Goal: Task Accomplishment & Management: Manage account settings

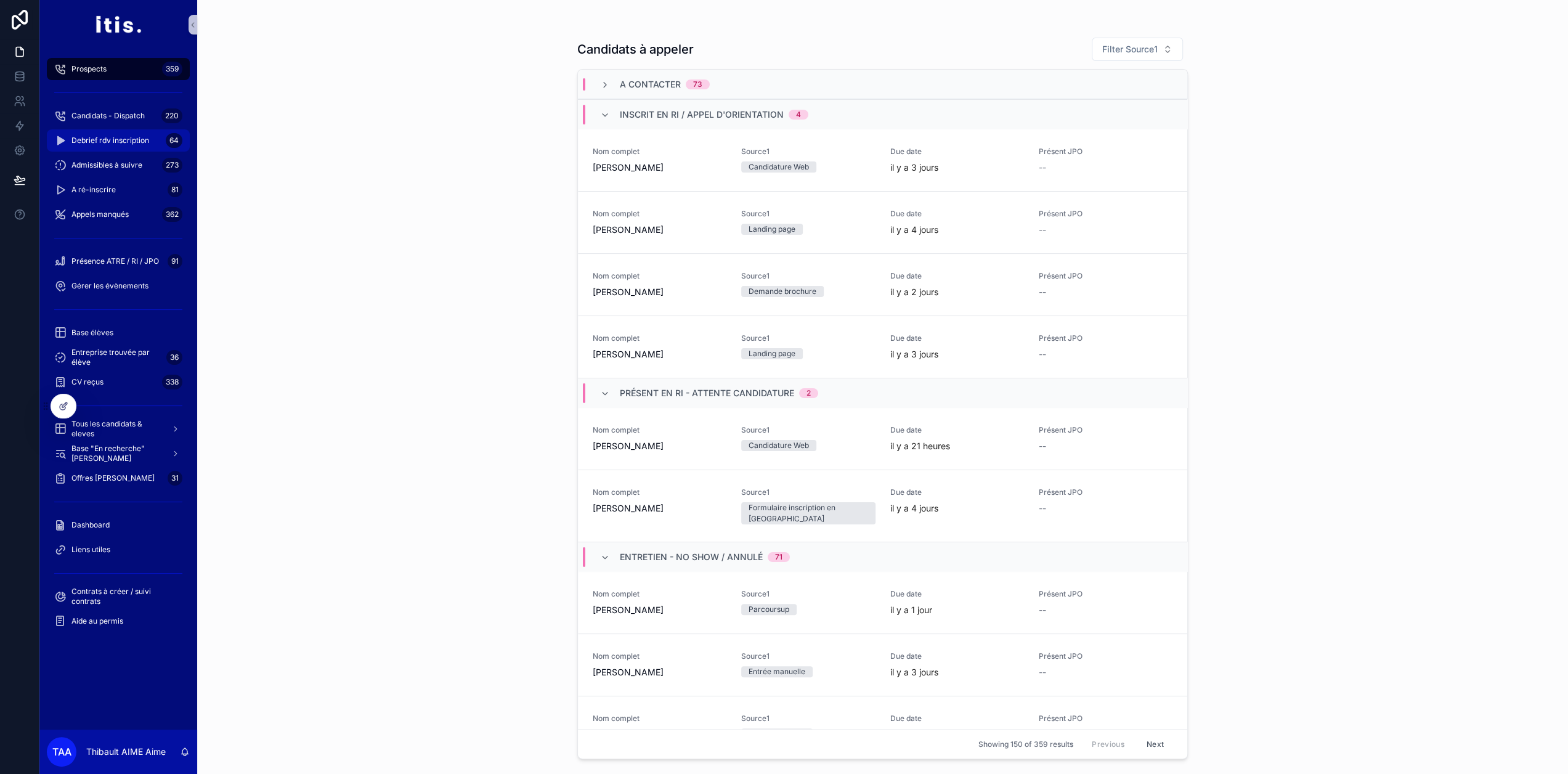
click at [144, 142] on span "Debrief rdv inscription" at bounding box center [109, 141] width 78 height 10
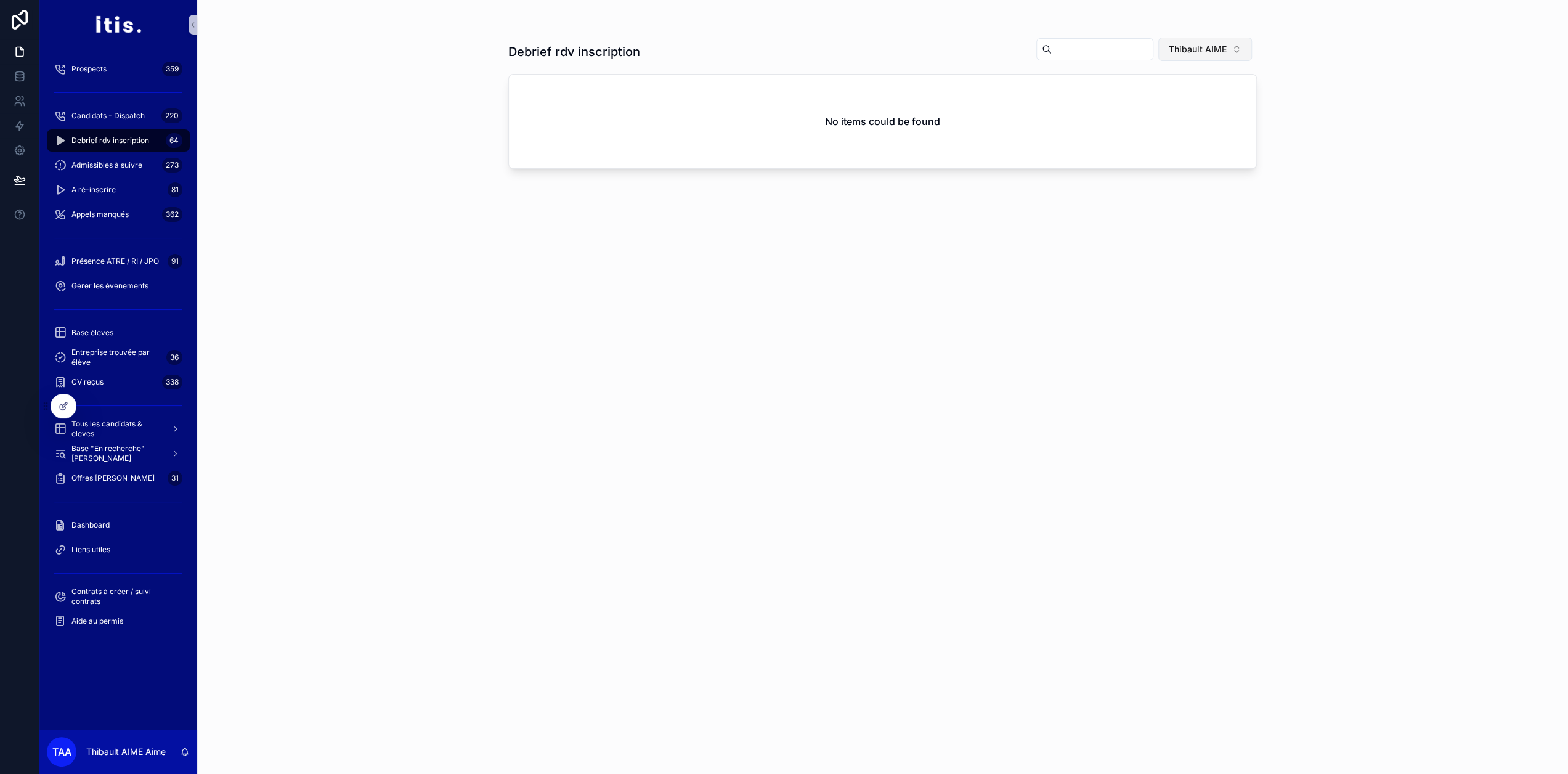
click at [1195, 53] on span "Thibault AIME" at bounding box center [1198, 49] width 58 height 12
click at [1157, 92] on div "None" at bounding box center [1210, 99] width 148 height 20
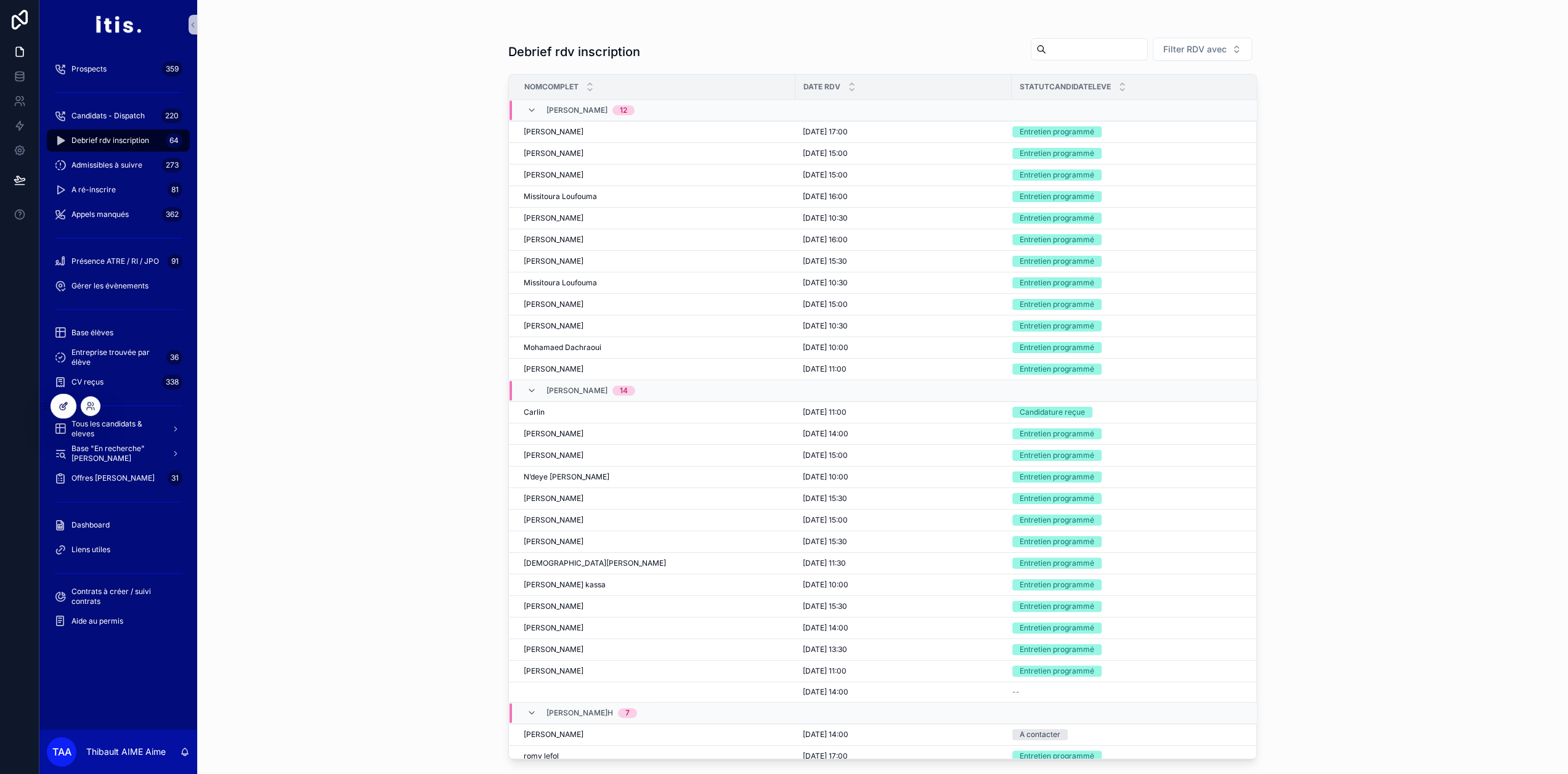
click at [64, 408] on icon at bounding box center [64, 406] width 10 height 10
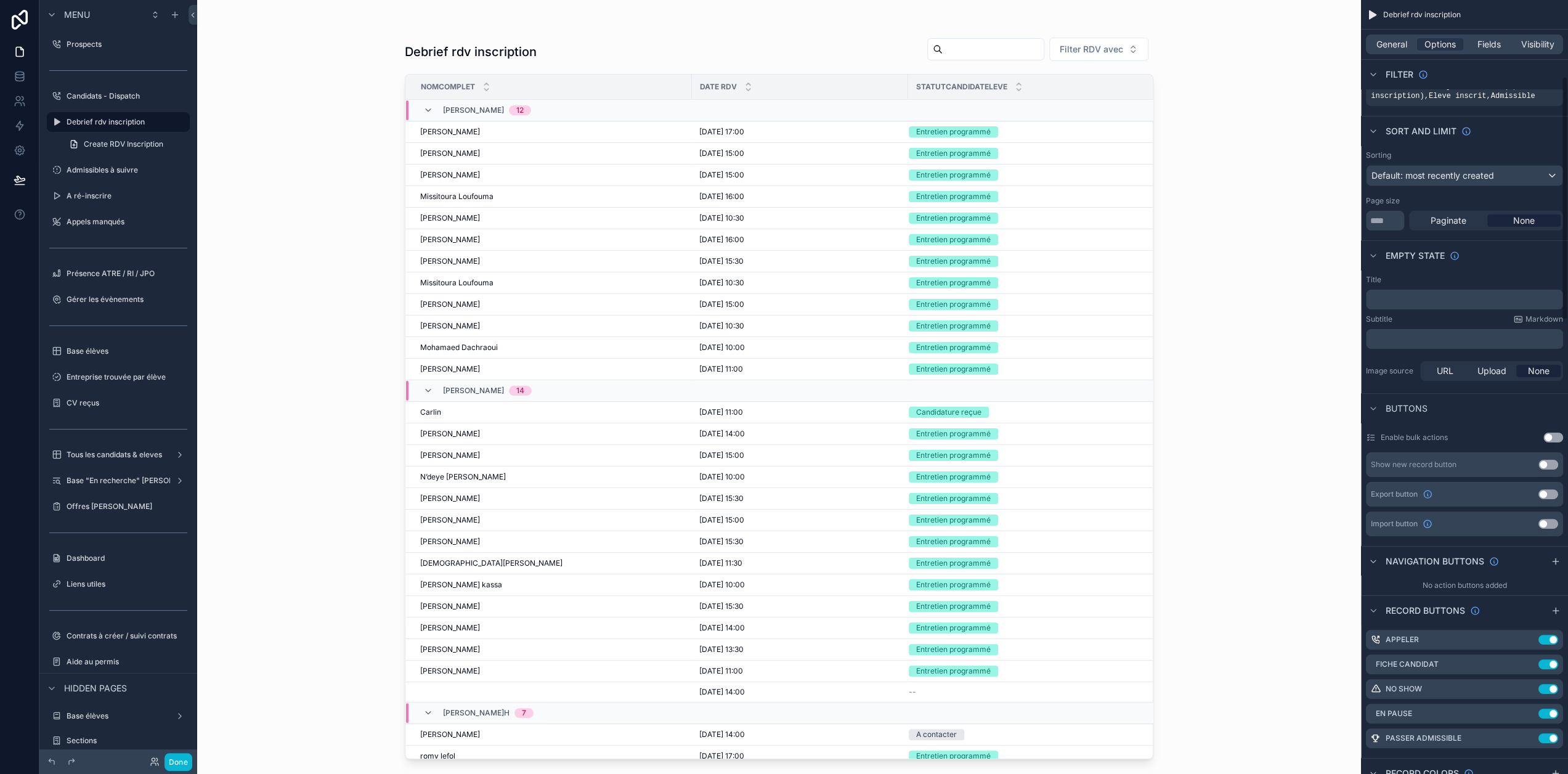
scroll to position [246, 0]
click at [1534, 736] on icon "scrollable content" at bounding box center [1529, 738] width 10 height 10
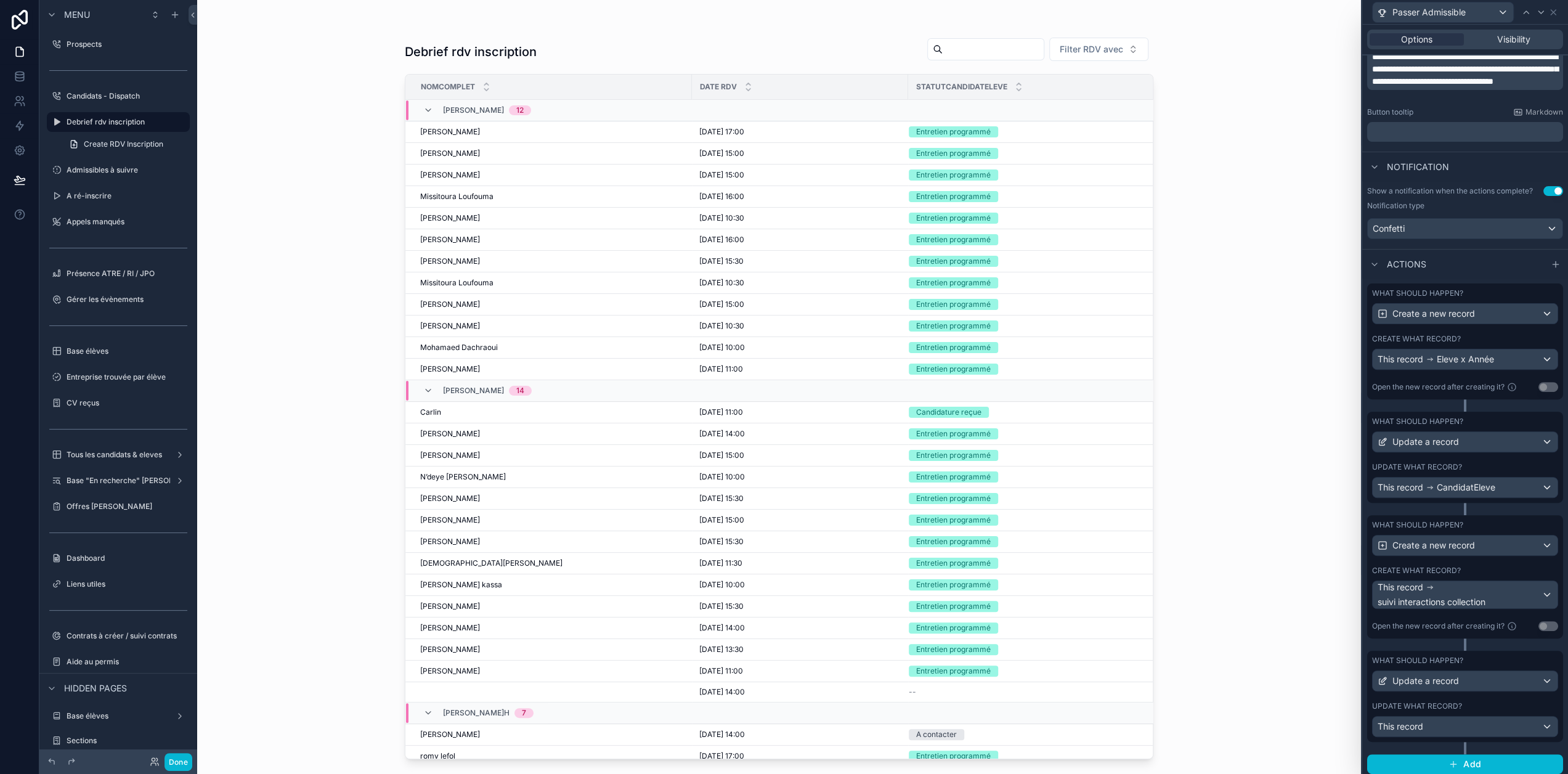
scroll to position [0, 0]
click at [1495, 344] on div "Create what record?" at bounding box center [1466, 339] width 186 height 10
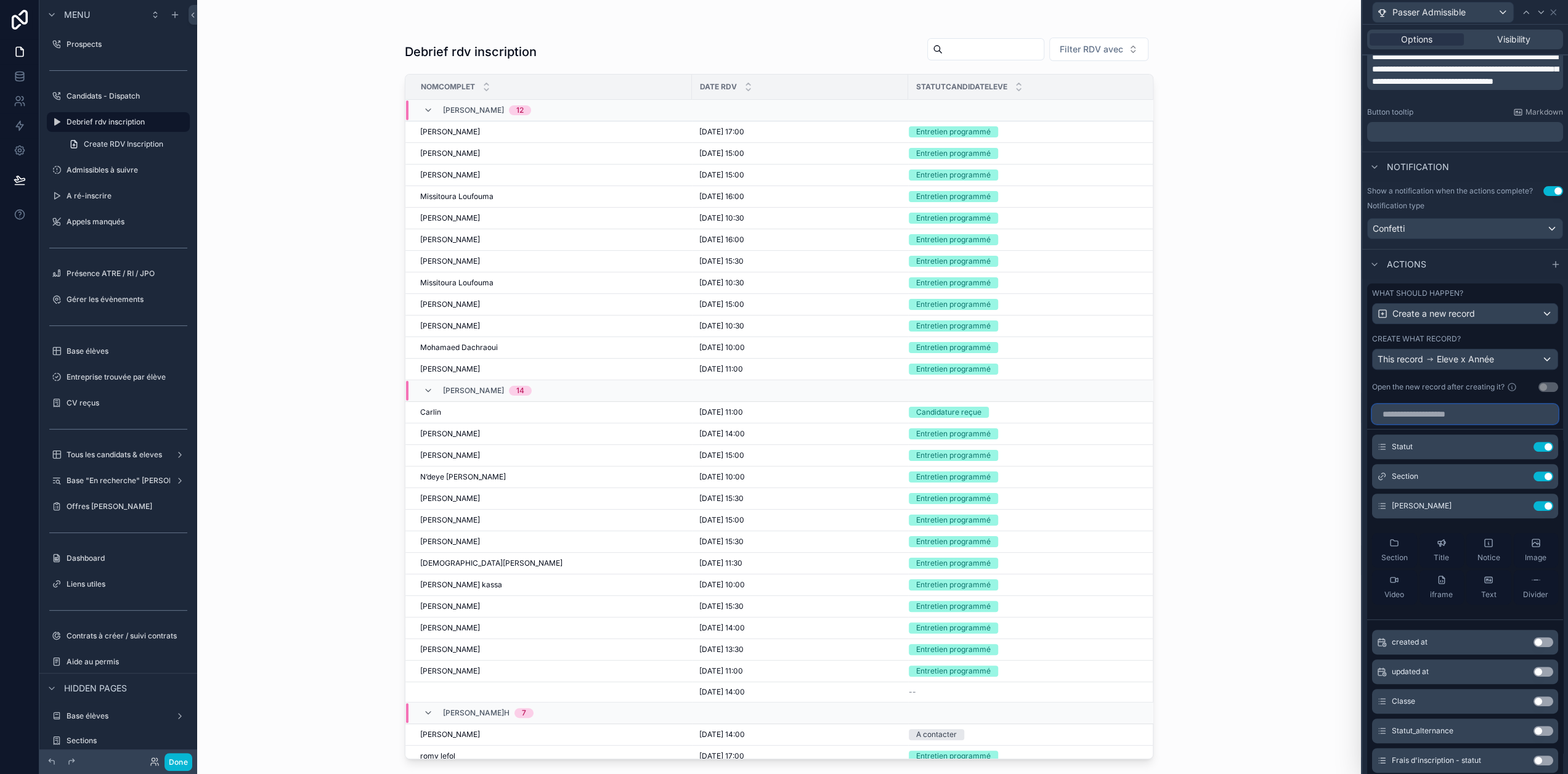
click at [1465, 413] on input "text" at bounding box center [1466, 414] width 186 height 20
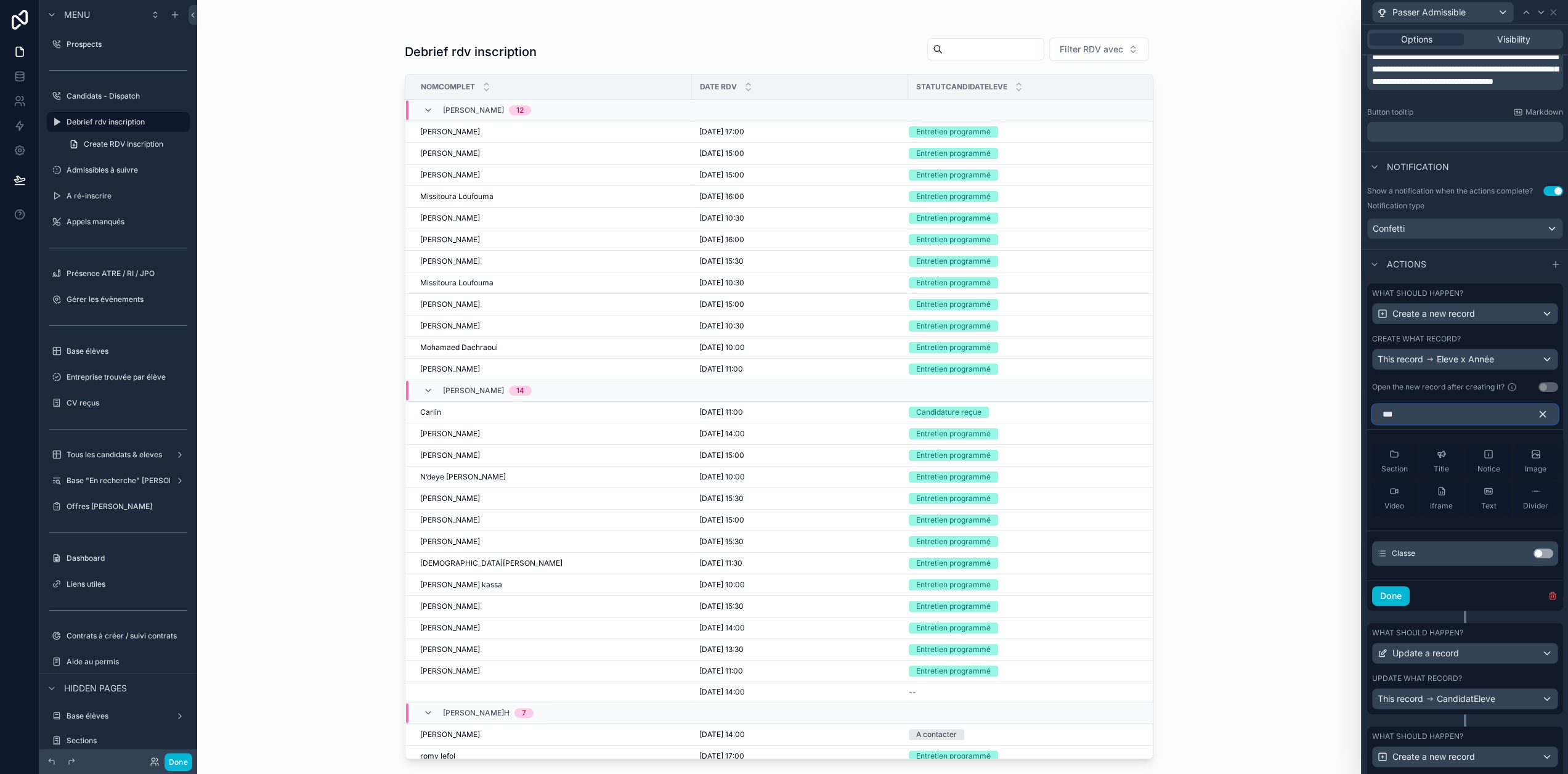
type input "***"
click at [1547, 557] on button "Use setting" at bounding box center [1543, 553] width 20 height 10
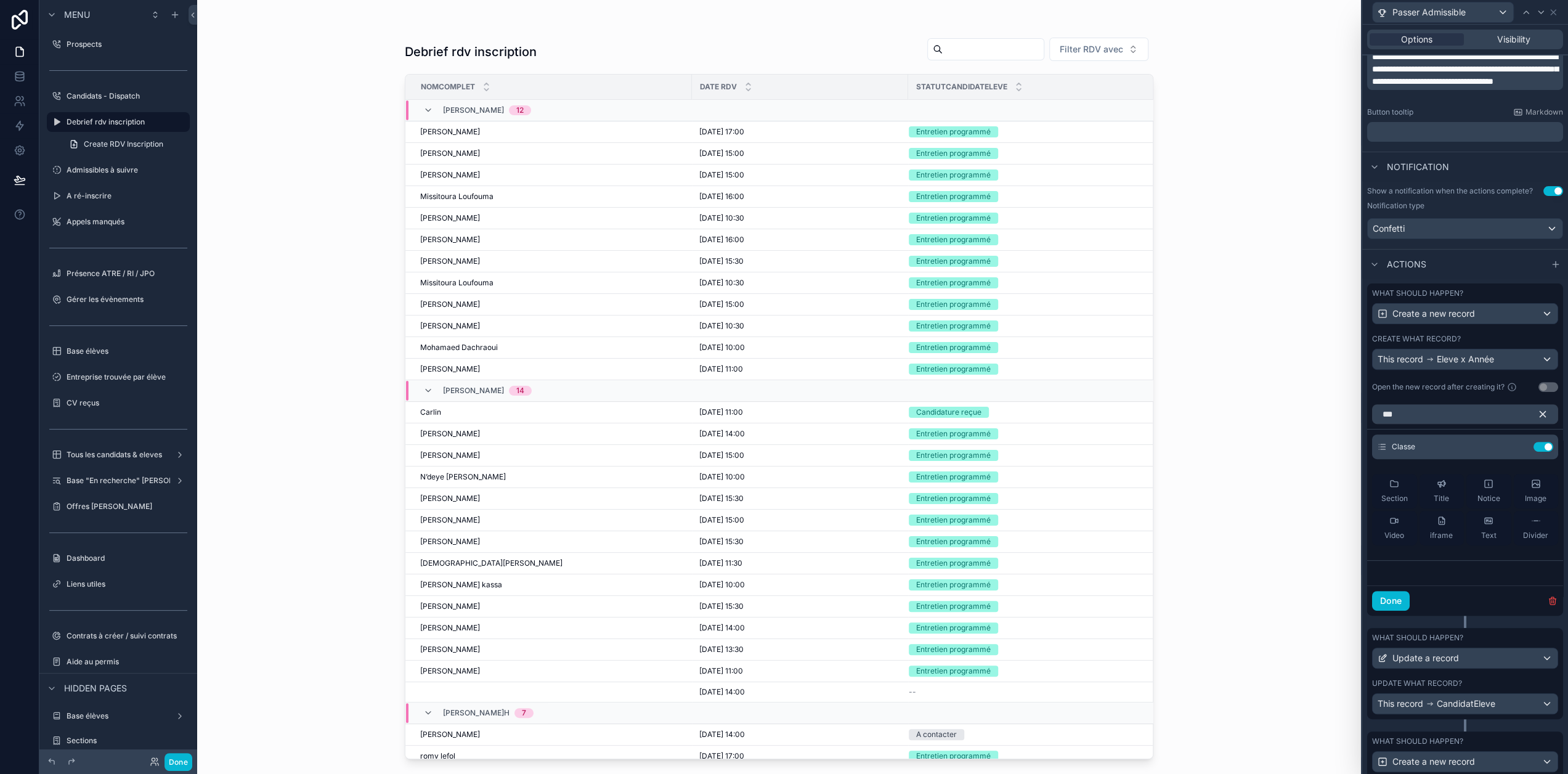
drag, startPoint x: 1543, startPoint y: 423, endPoint x: 1540, endPoint y: 431, distance: 8.5
click at [1543, 418] on icon "button" at bounding box center [1543, 414] width 6 height 6
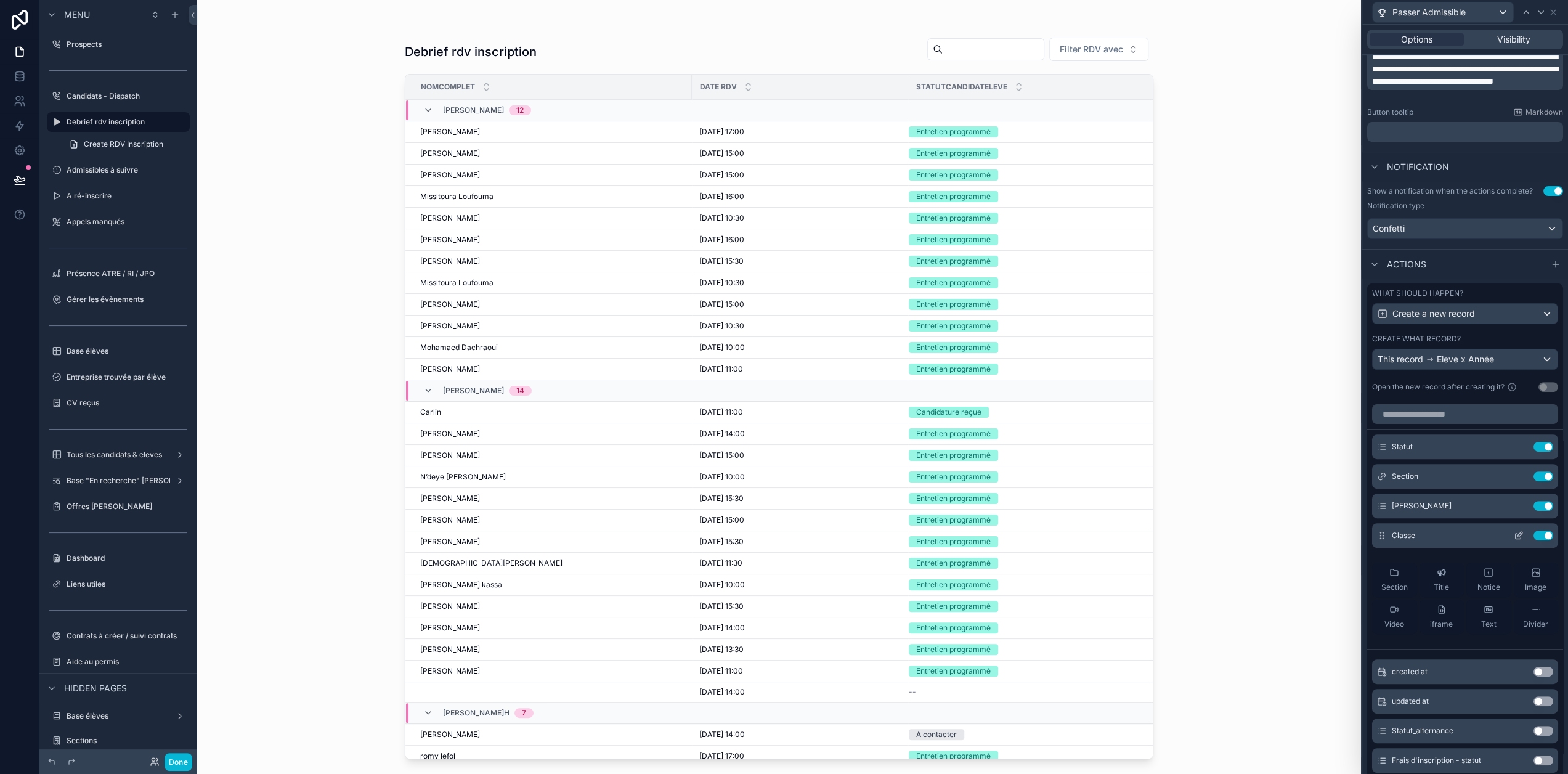
click at [1514, 540] on icon at bounding box center [1519, 535] width 10 height 10
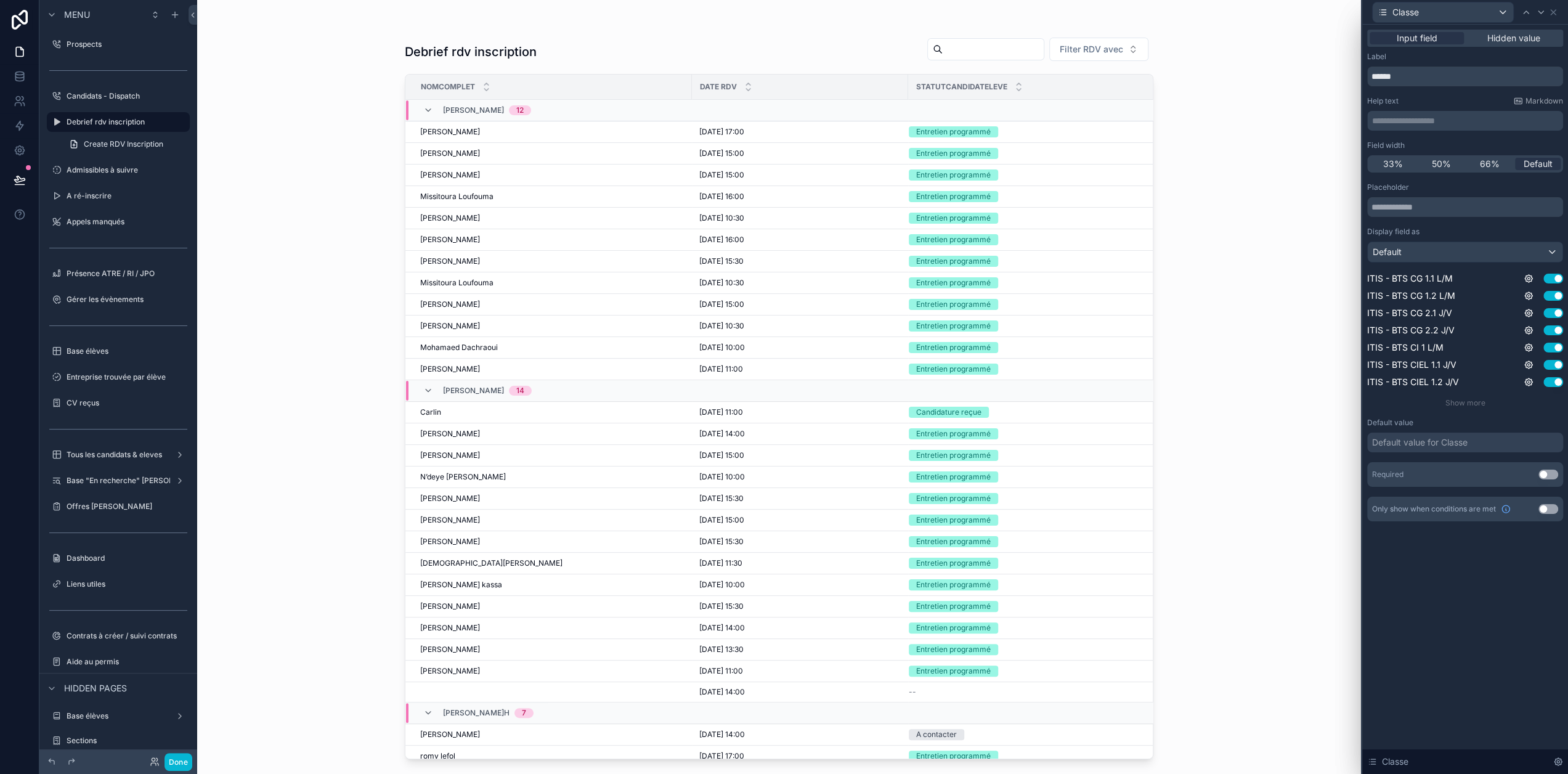
click at [1558, 472] on button "Use setting" at bounding box center [1548, 475] width 20 height 10
click at [176, 763] on button "Done" at bounding box center [178, 763] width 28 height 18
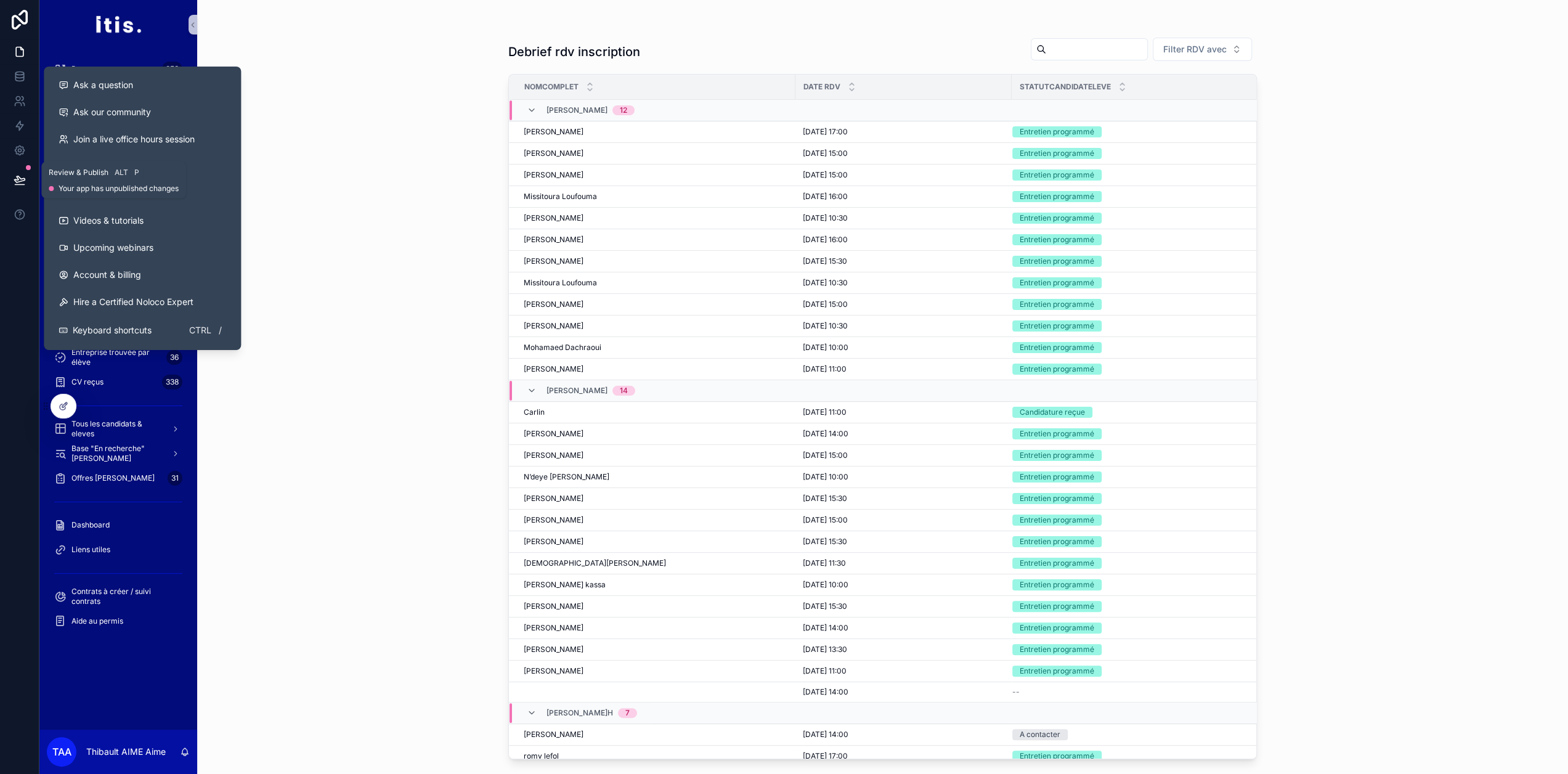
click at [20, 179] on icon at bounding box center [19, 180] width 11 height 7
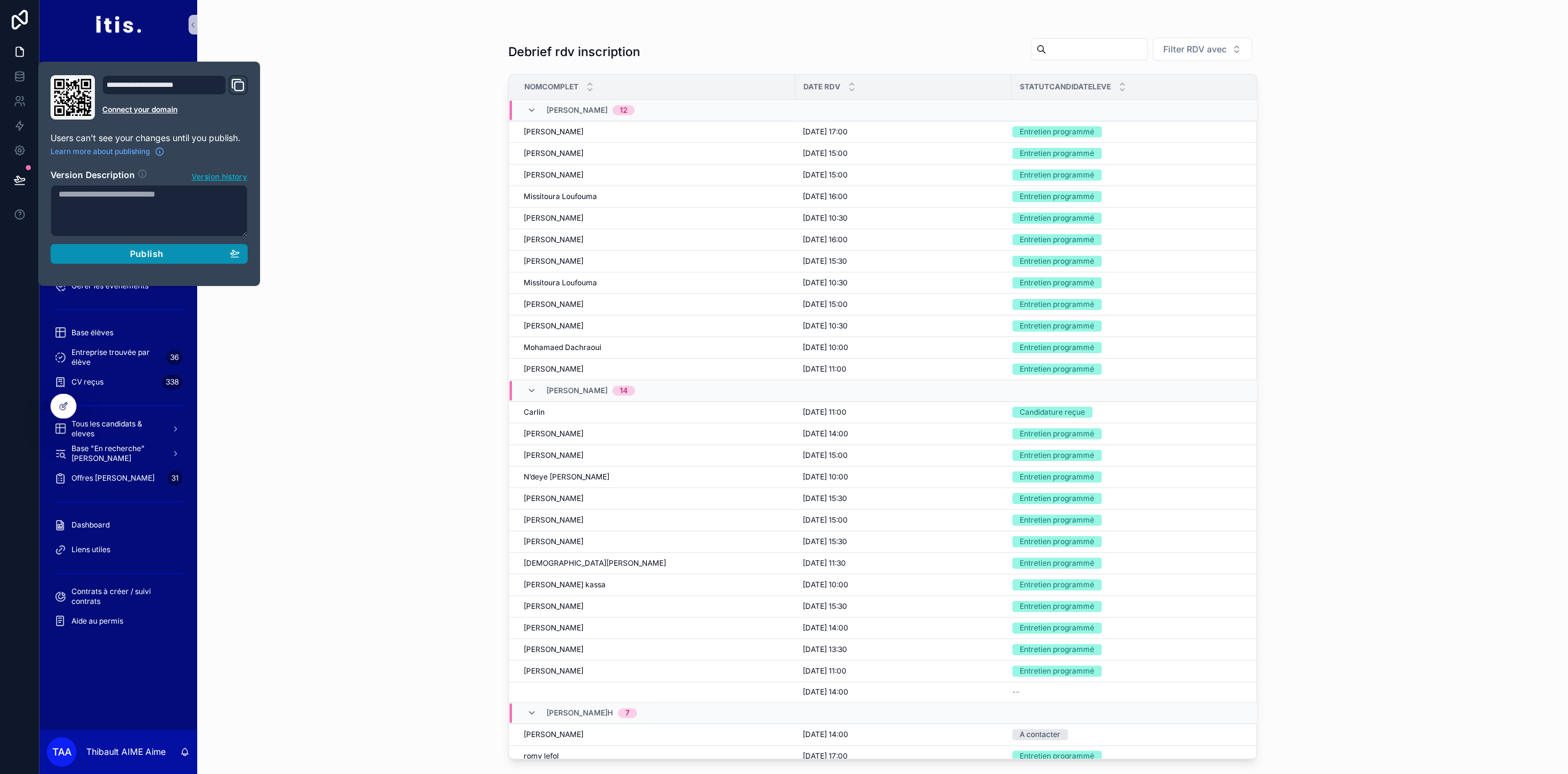
click at [141, 244] on button "Publish" at bounding box center [149, 254] width 197 height 20
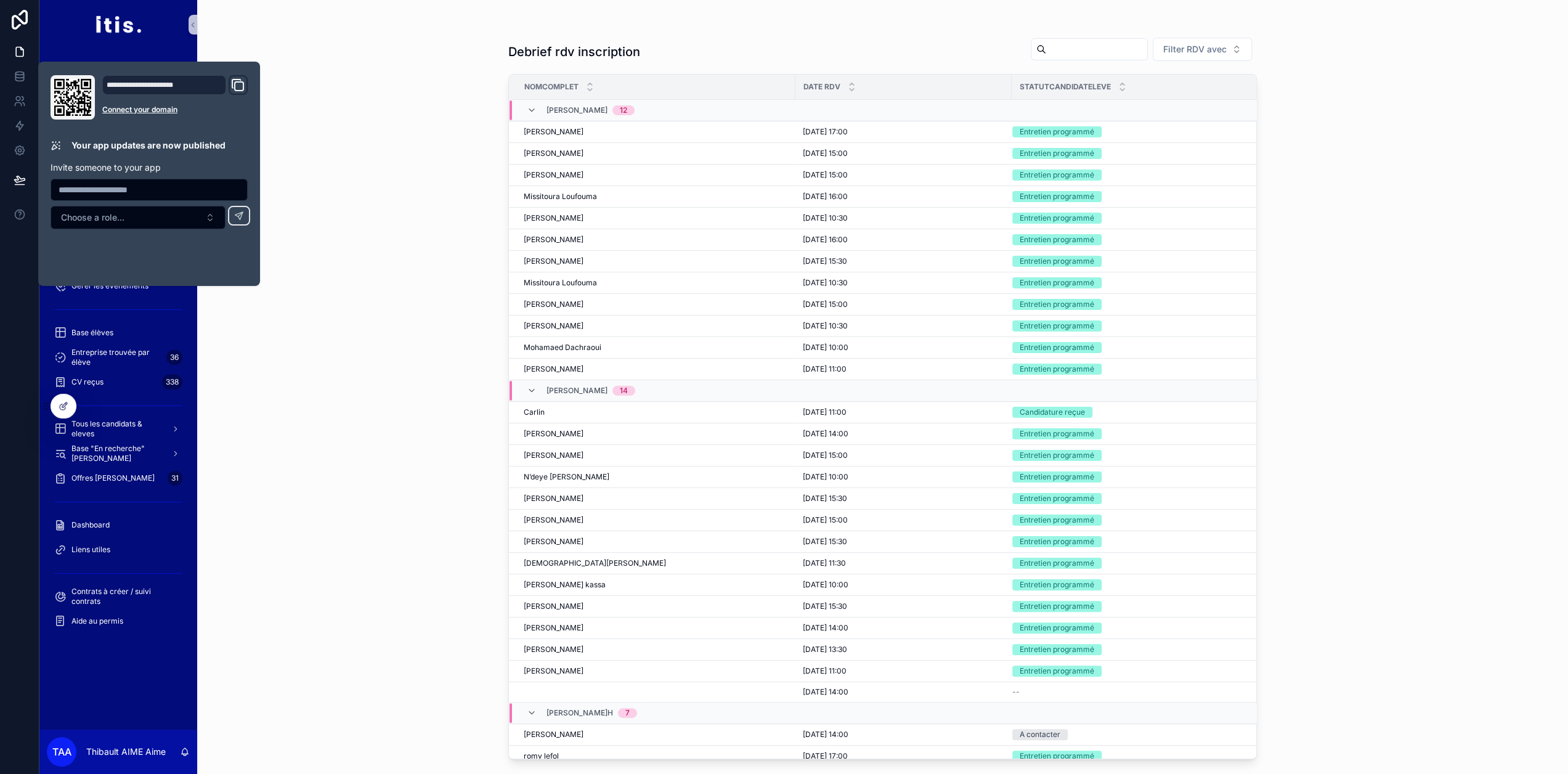
click at [351, 141] on div "Debrief rdv inscription Filter RDV avec Nomcomplet Date RDV StatutCandidatEleve…" at bounding box center [882, 387] width 1371 height 774
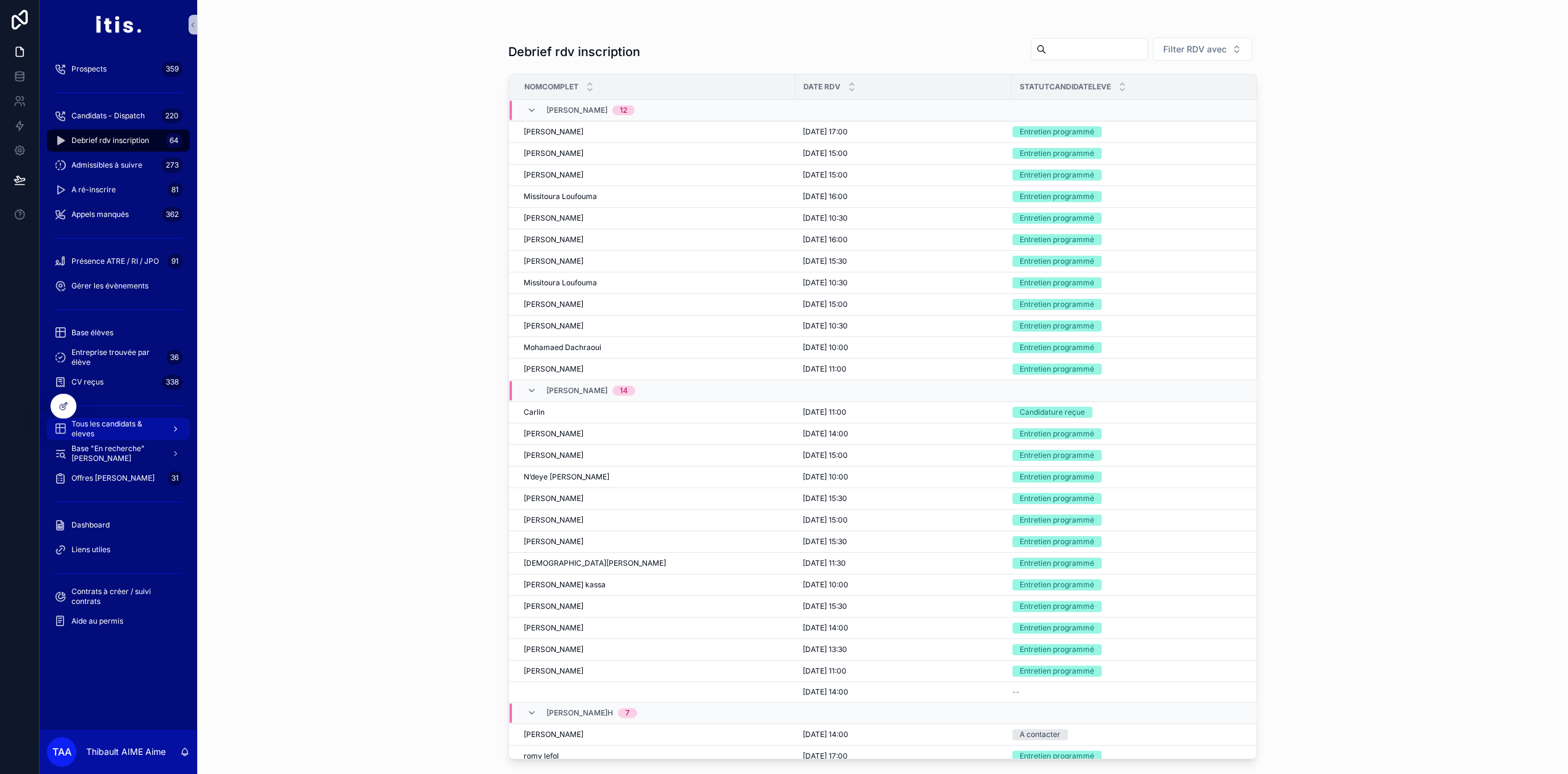
click at [124, 427] on span "Tous les candidats & eleves" at bounding box center [116, 429] width 90 height 20
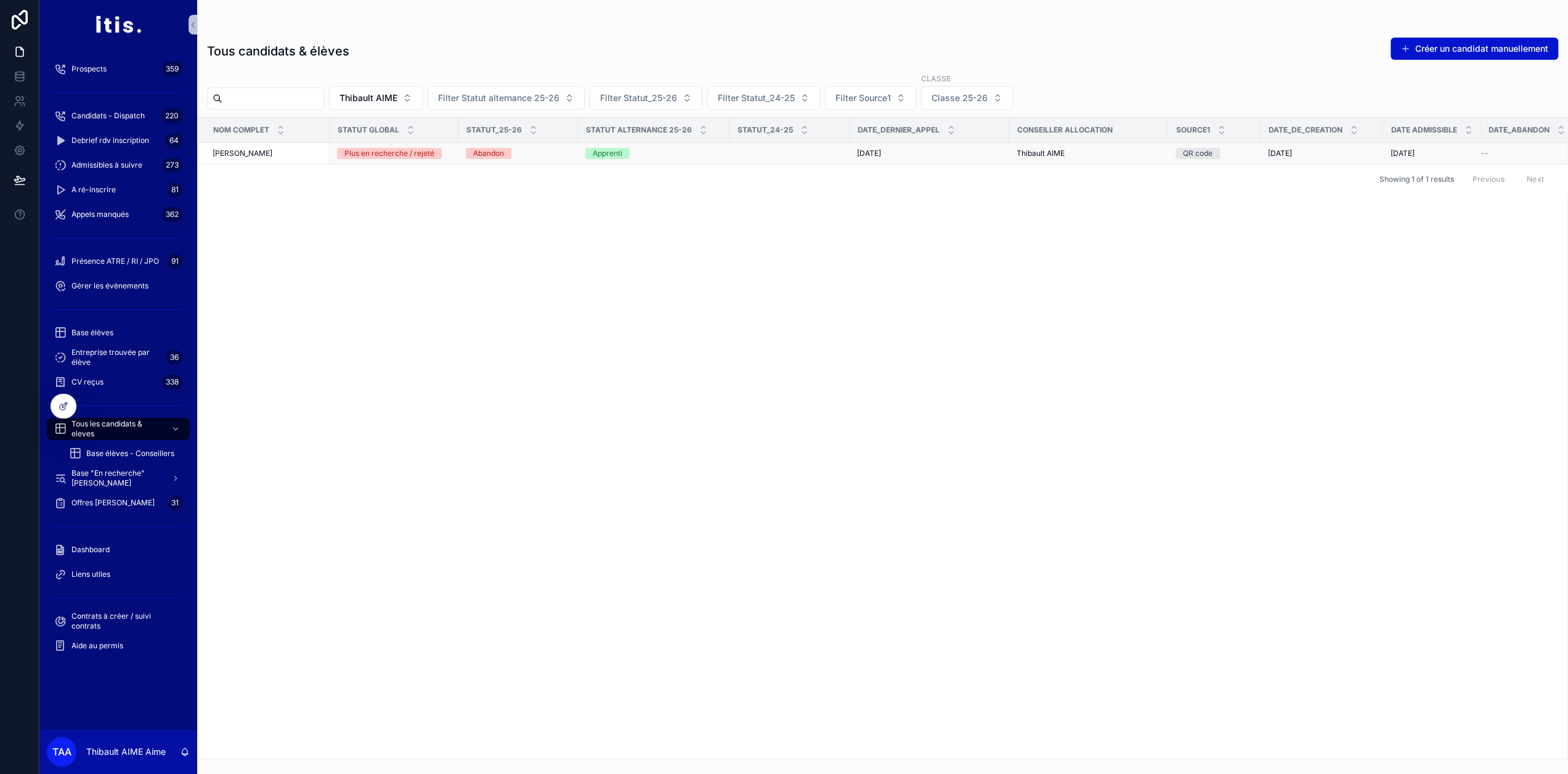
click at [300, 152] on div "[PERSON_NAME]" at bounding box center [267, 154] width 109 height 10
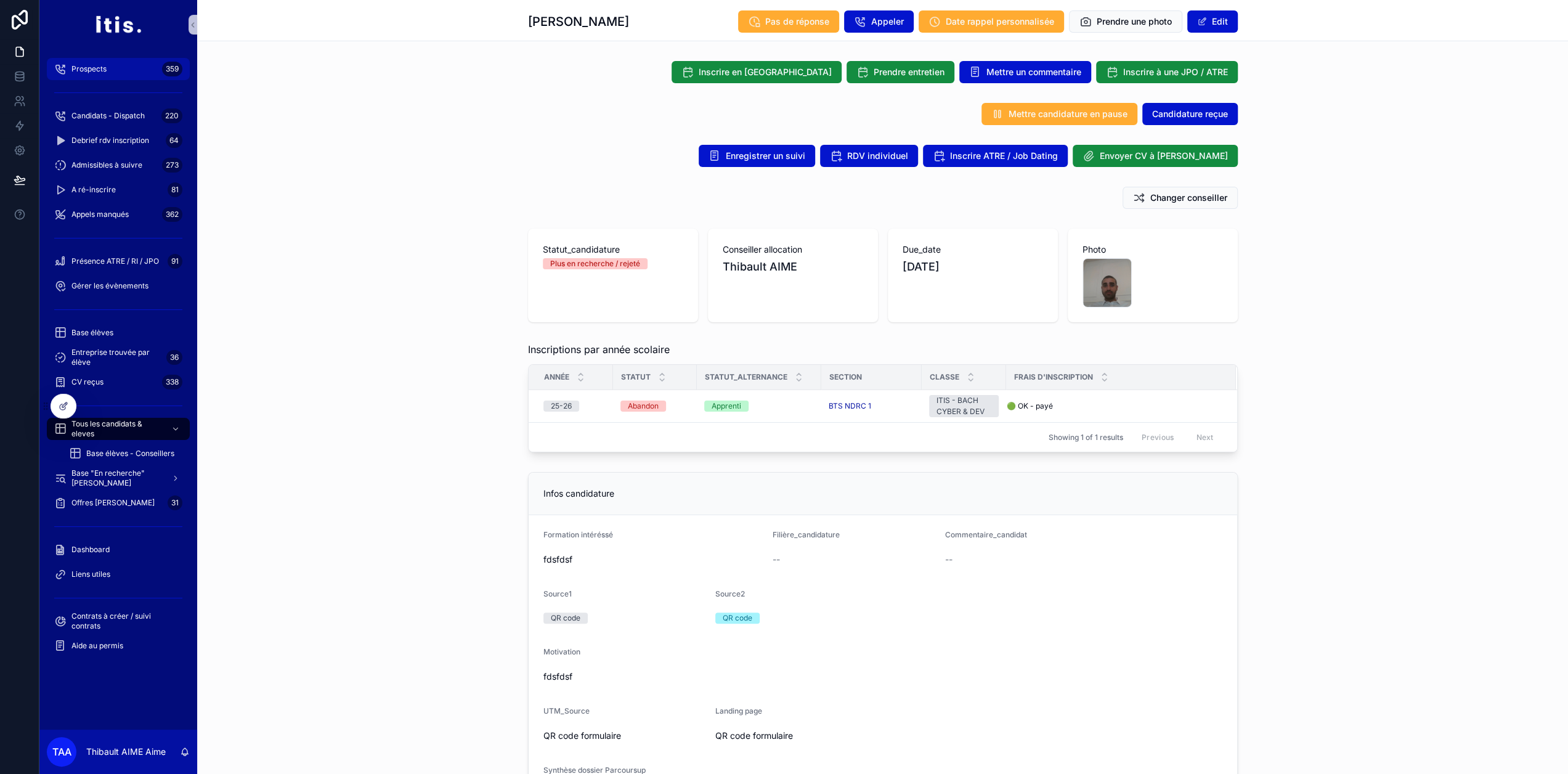
click at [128, 74] on div "Prospects 359" at bounding box center [118, 69] width 128 height 20
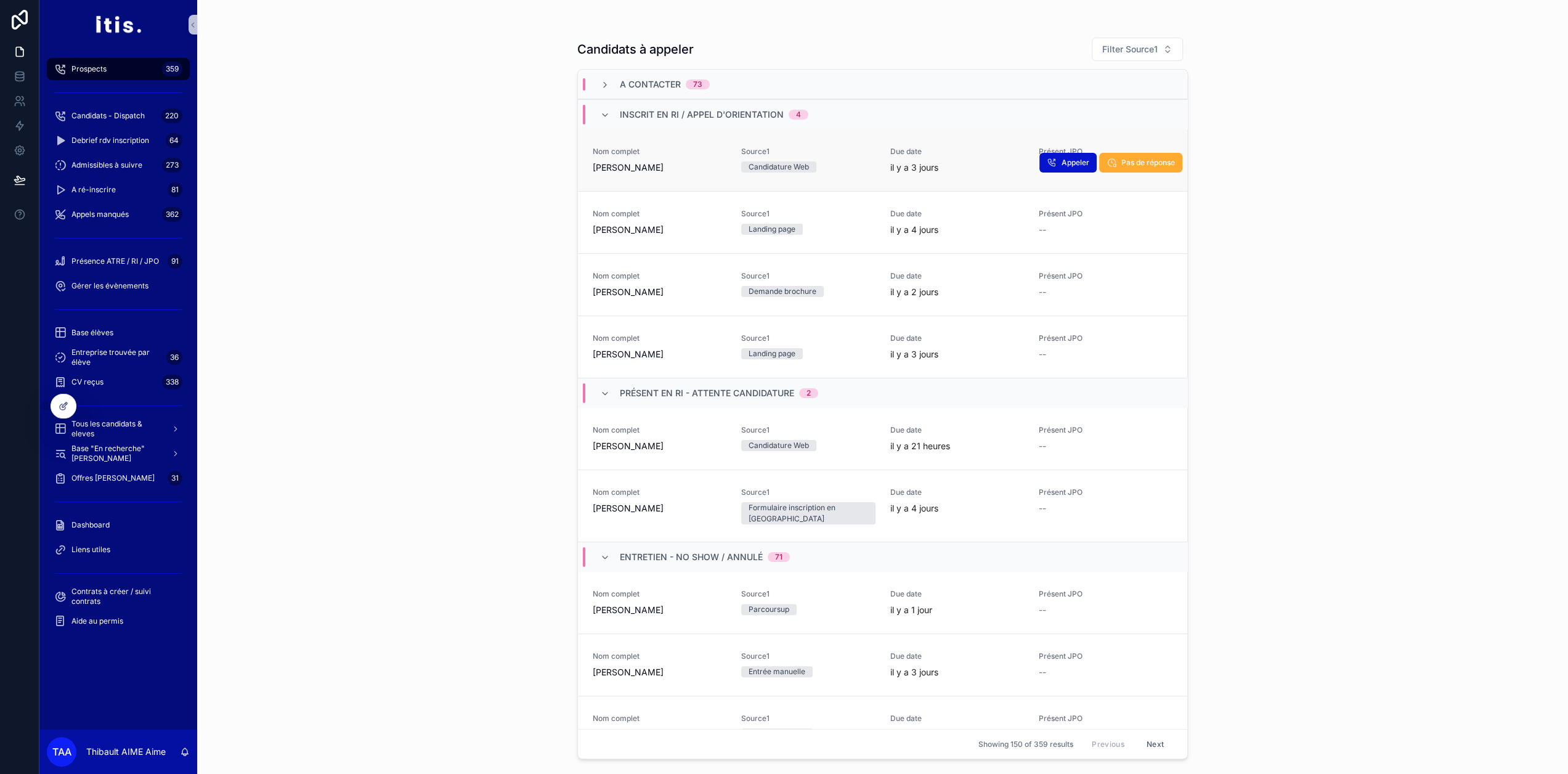
click at [692, 164] on span "[PERSON_NAME]" at bounding box center [660, 168] width 134 height 12
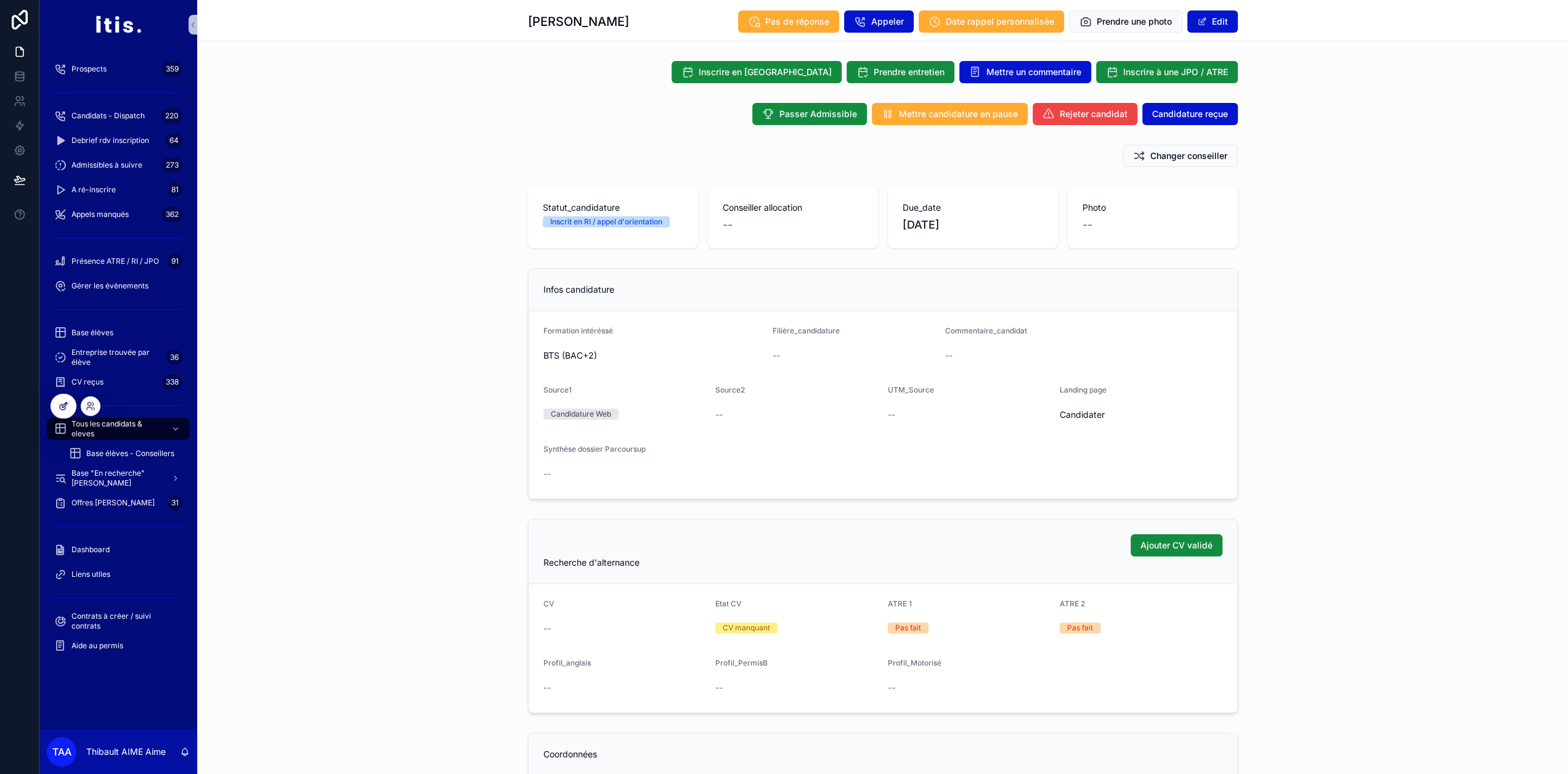
click at [65, 410] on icon at bounding box center [64, 406] width 10 height 10
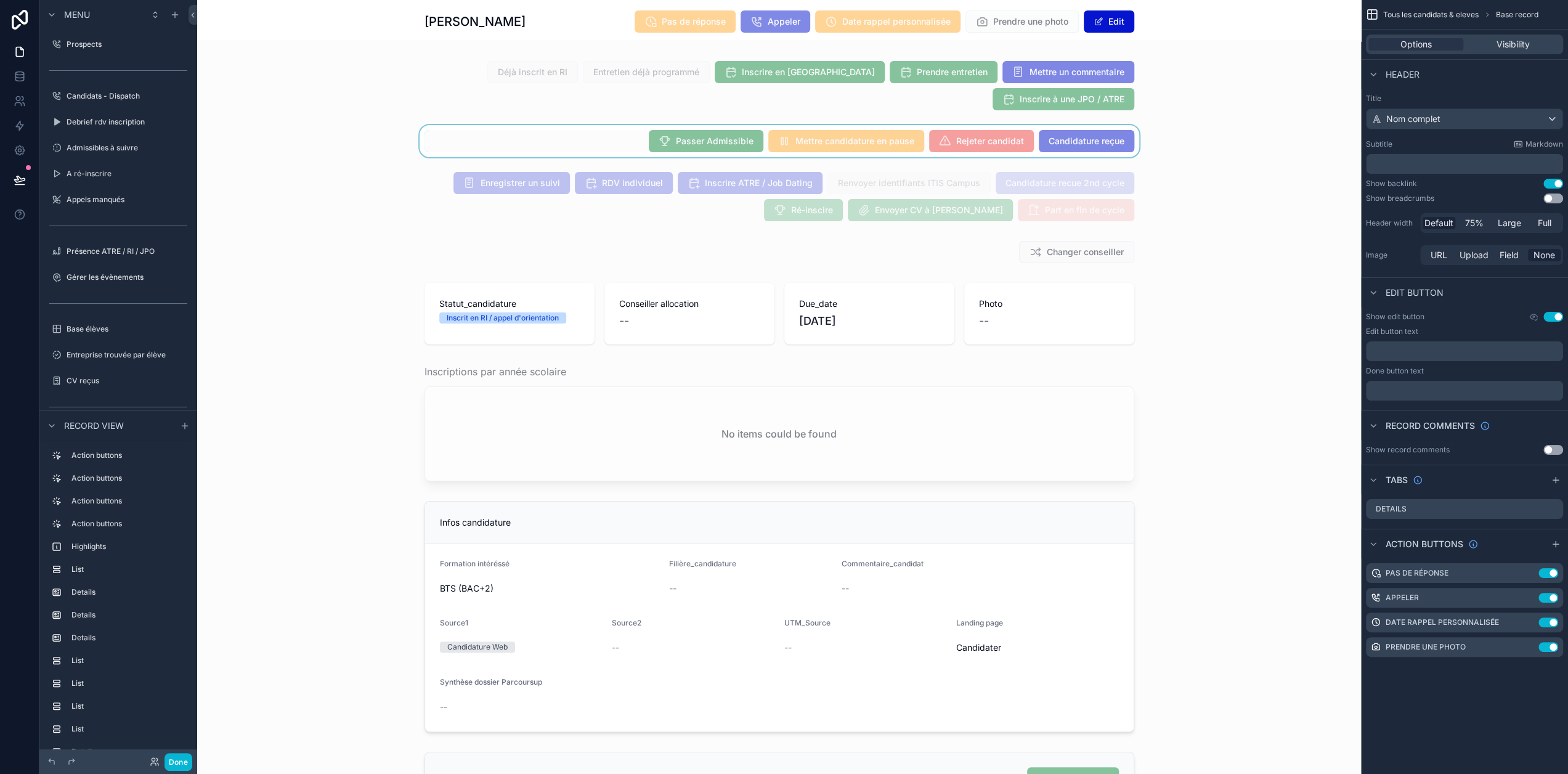
click at [637, 141] on div "scrollable content" at bounding box center [779, 141] width 1164 height 32
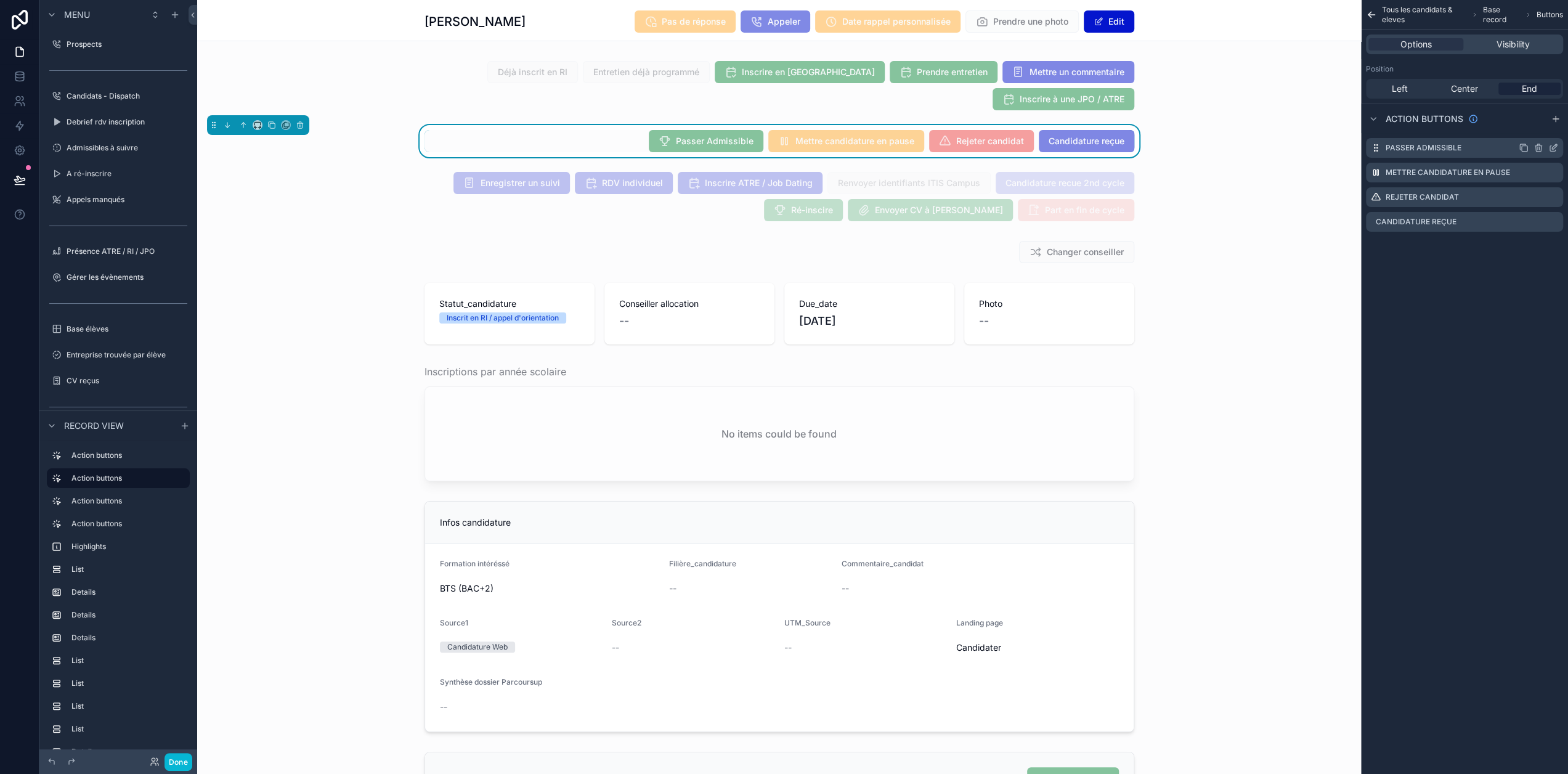
click at [1558, 149] on icon "scrollable content" at bounding box center [1553, 148] width 10 height 10
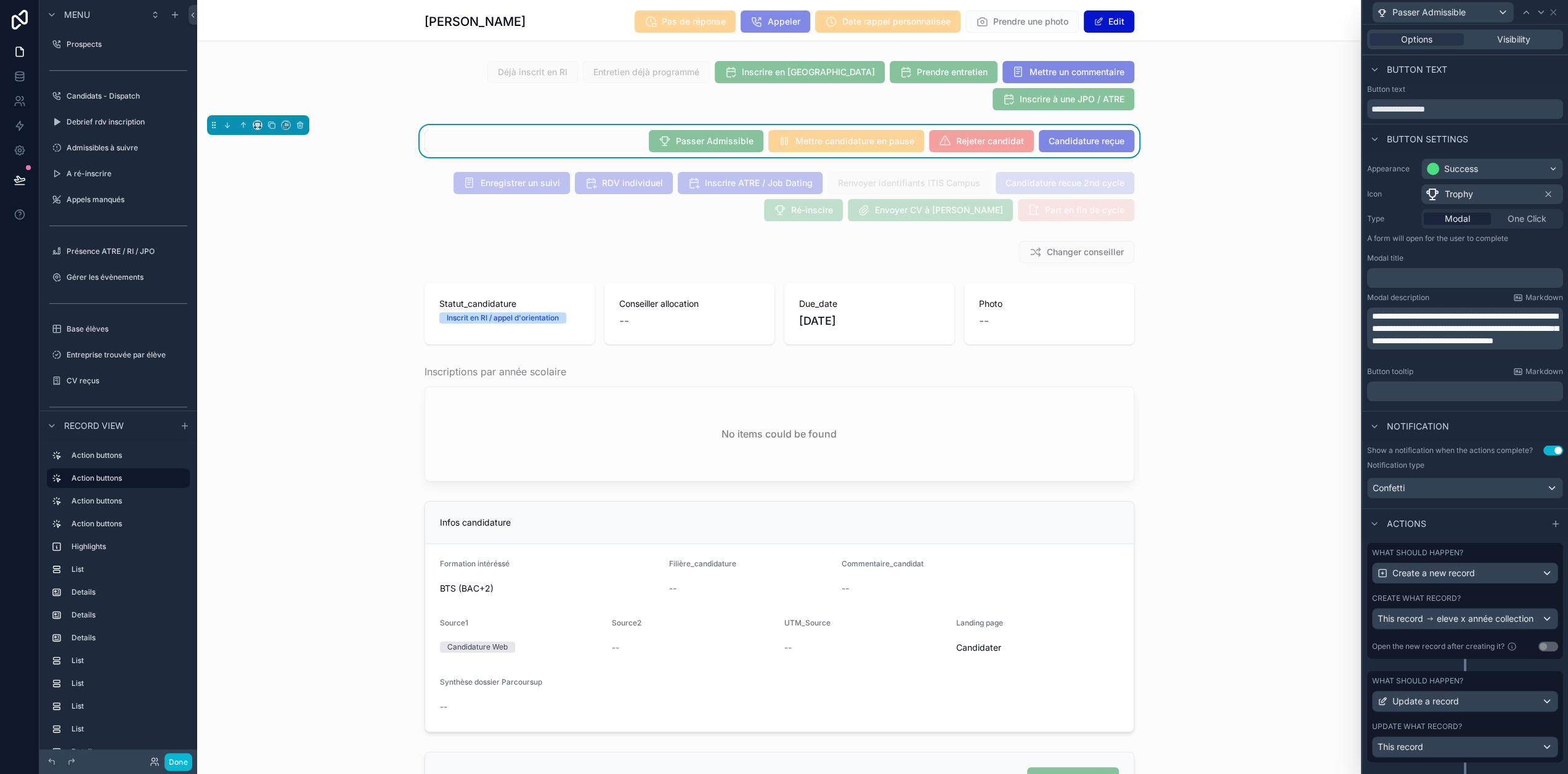
click at [1461, 603] on label "Create what record?" at bounding box center [1417, 598] width 89 height 10
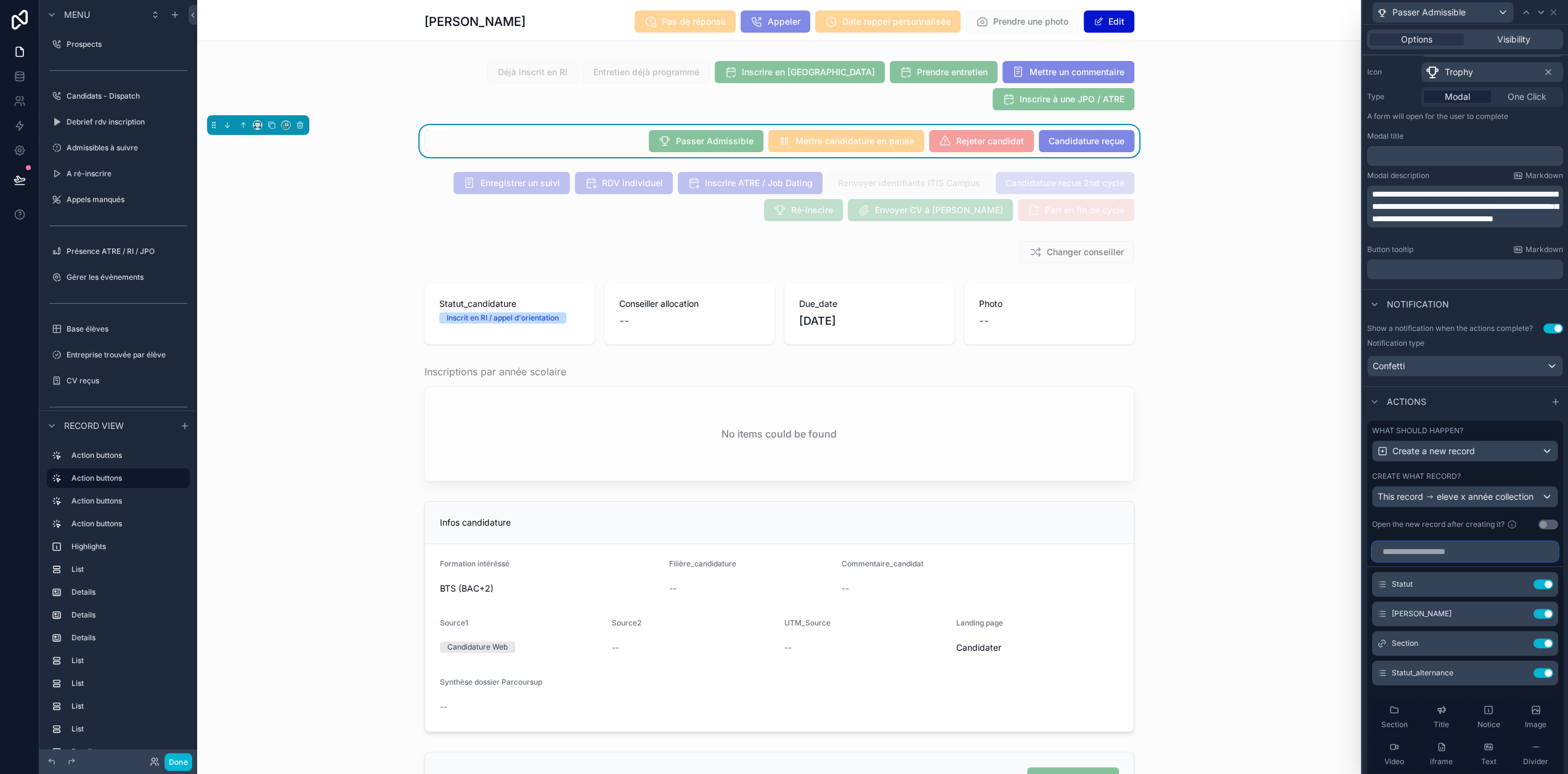
click at [1455, 561] on input "text" at bounding box center [1466, 552] width 186 height 20
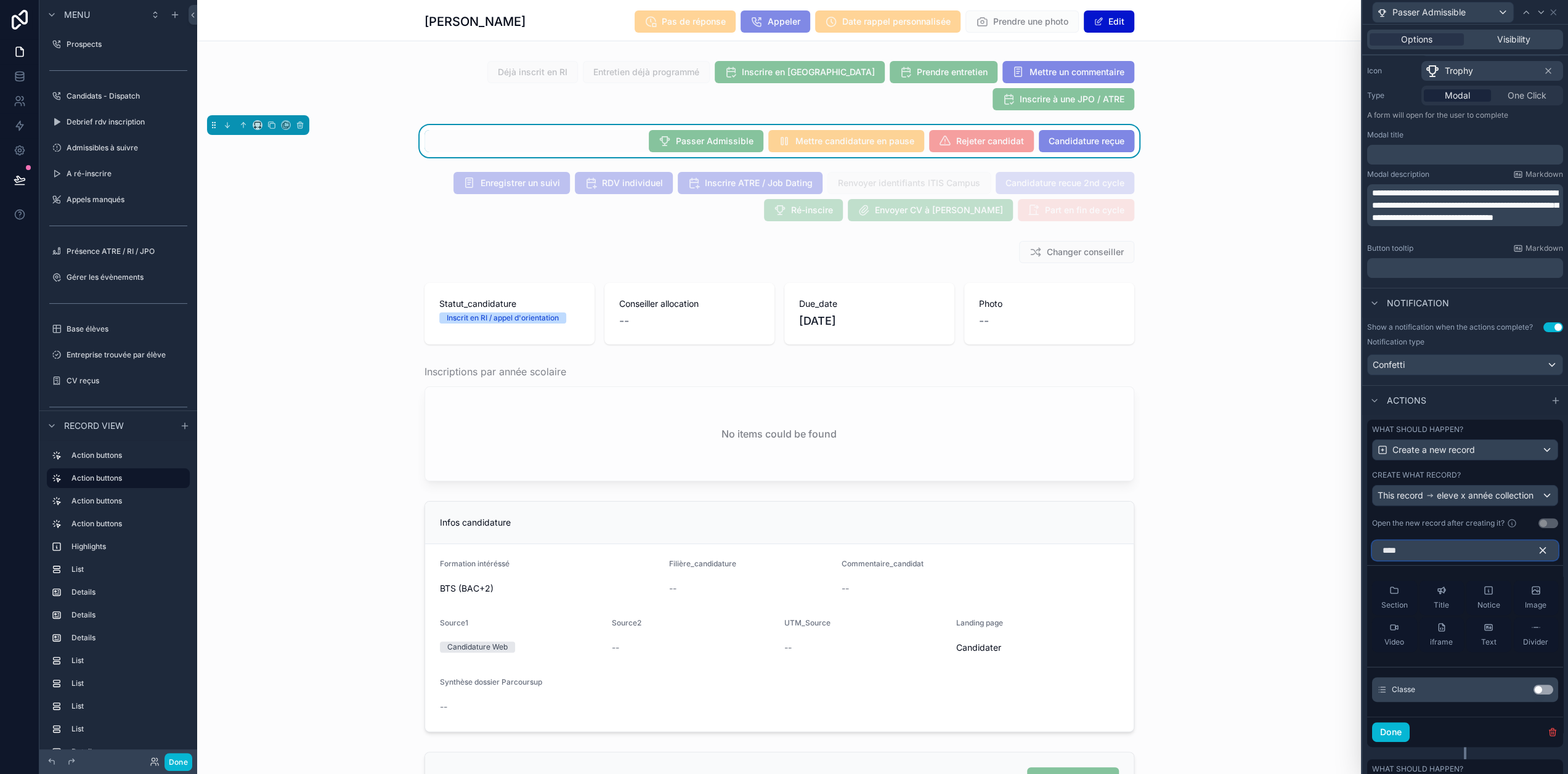
type input "****"
click at [1546, 695] on button "Use setting" at bounding box center [1543, 690] width 20 height 10
click at [1517, 588] on icon at bounding box center [1519, 583] width 10 height 10
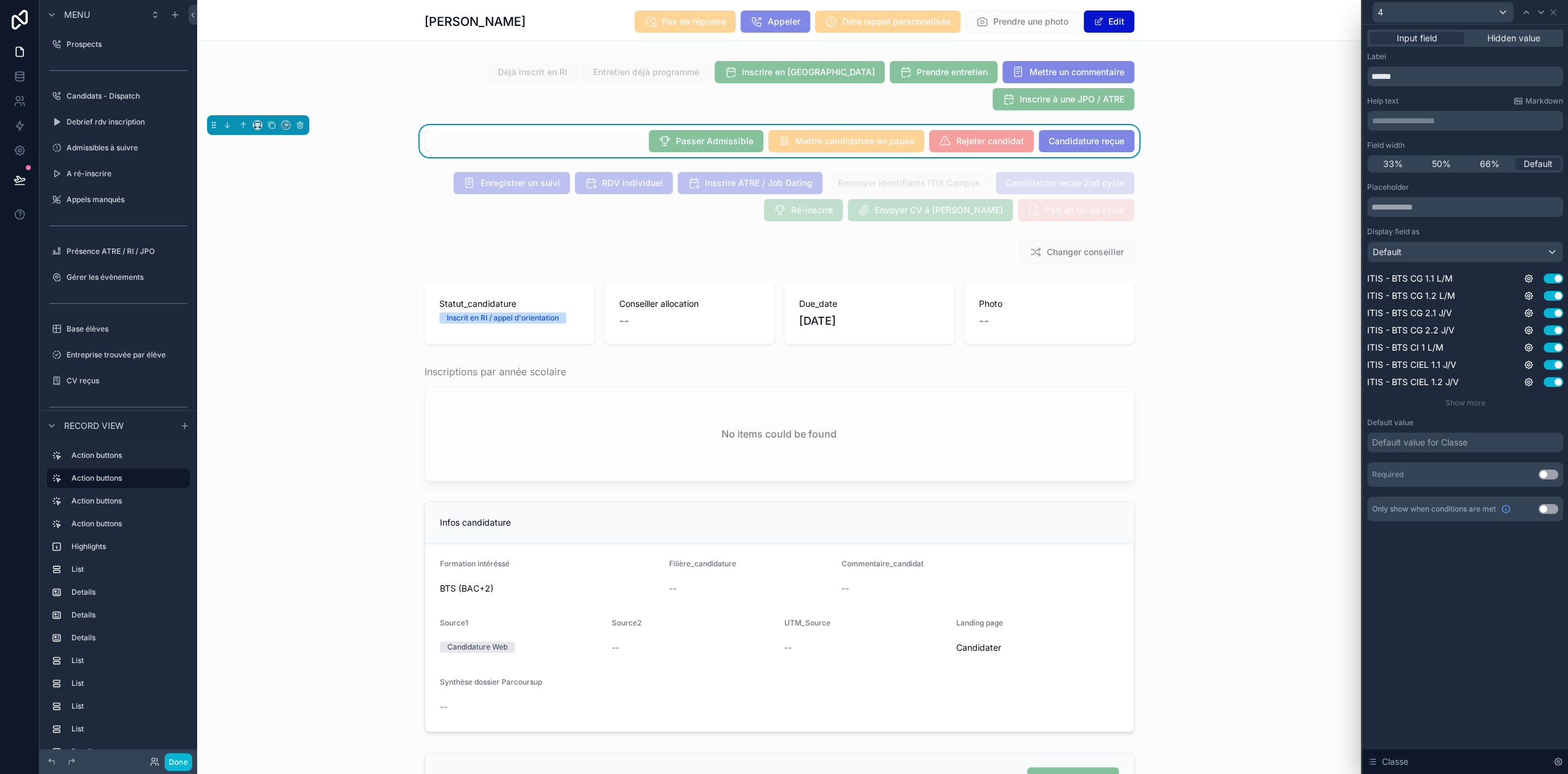
click at [1558, 472] on button "Use setting" at bounding box center [1548, 475] width 20 height 10
click at [179, 766] on button "Done" at bounding box center [178, 763] width 28 height 18
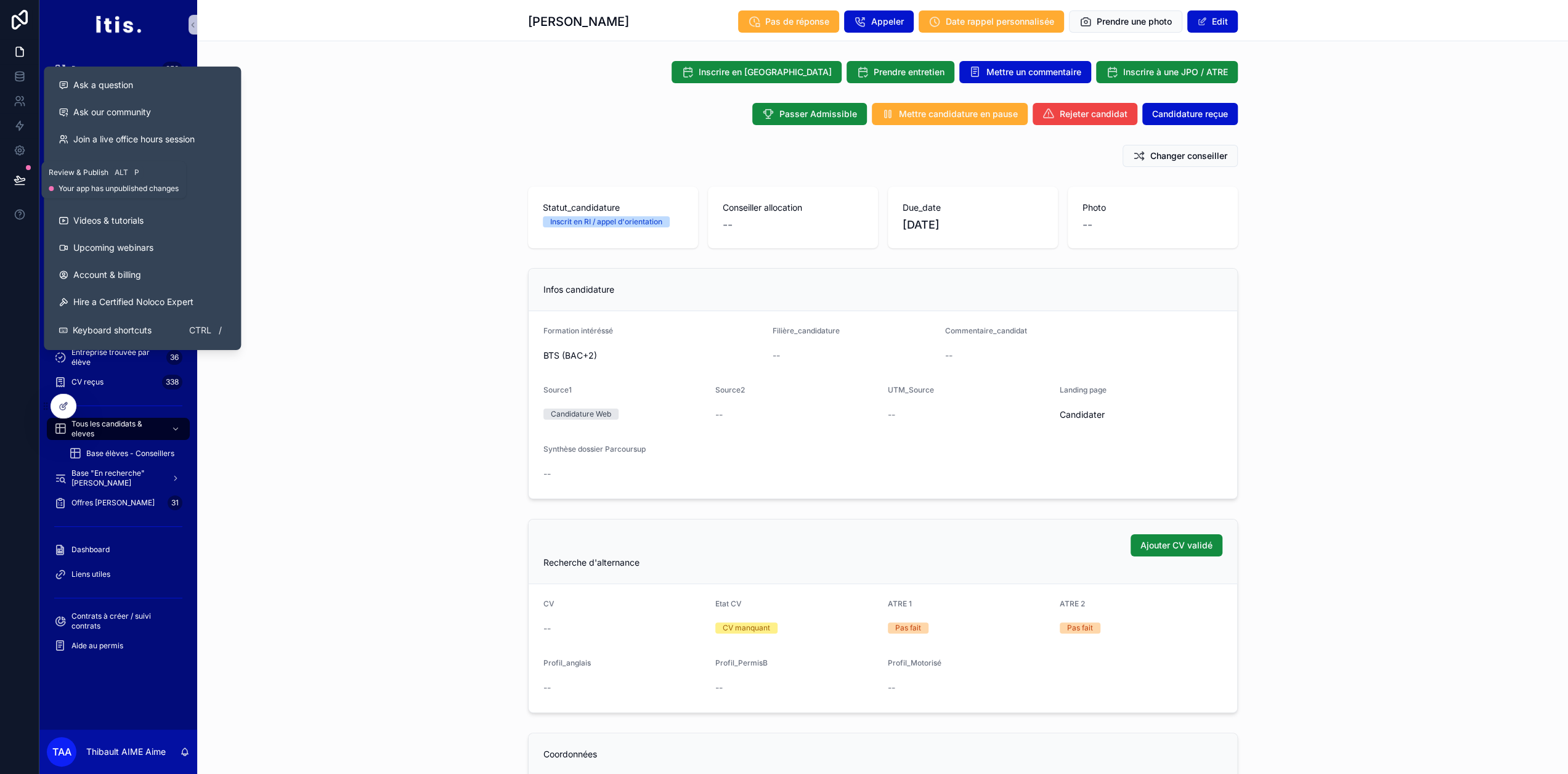
click at [16, 178] on icon at bounding box center [20, 180] width 12 height 12
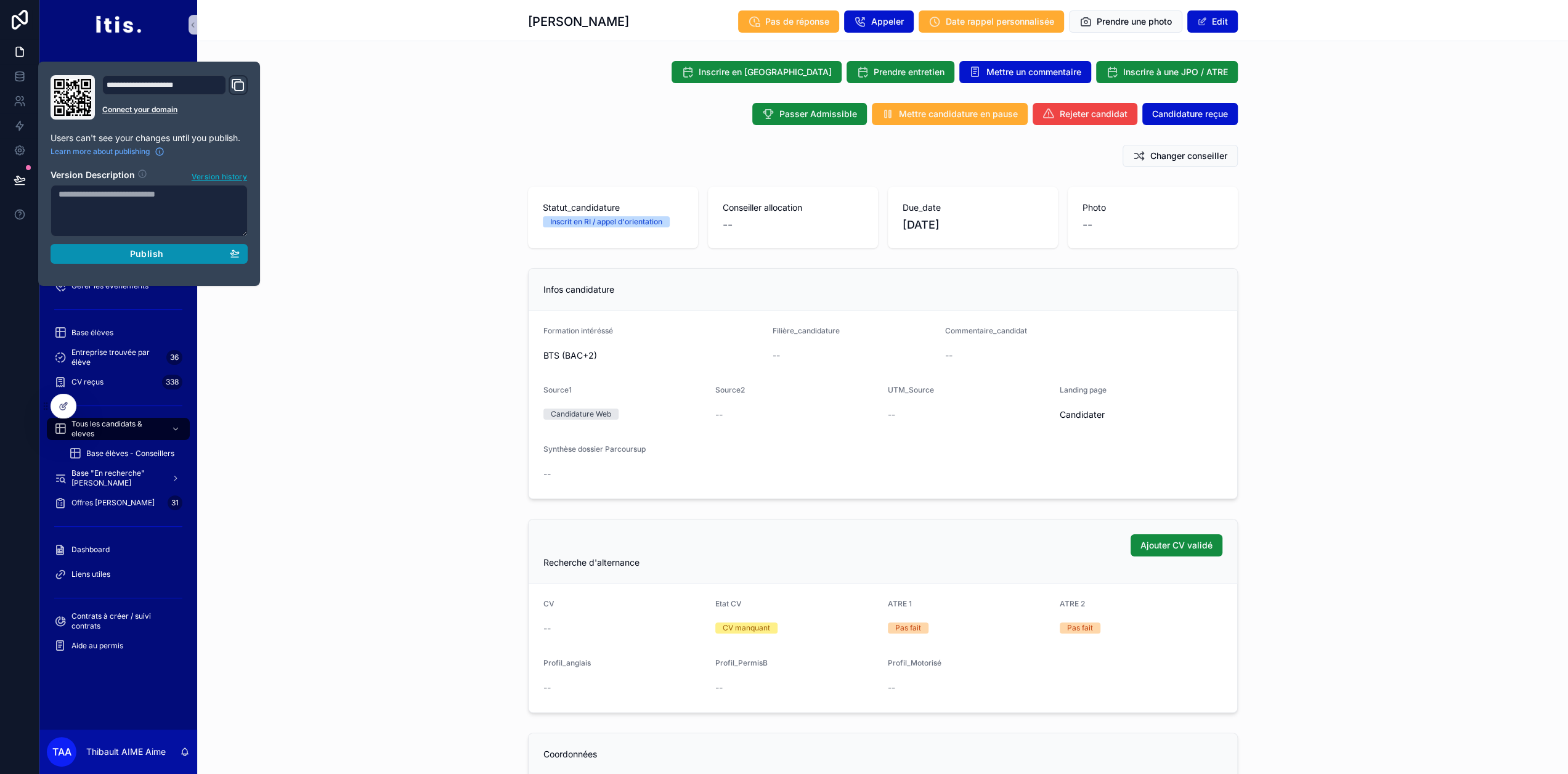
click at [112, 254] on div "Publish" at bounding box center [150, 254] width 181 height 11
